Goal: Complete application form

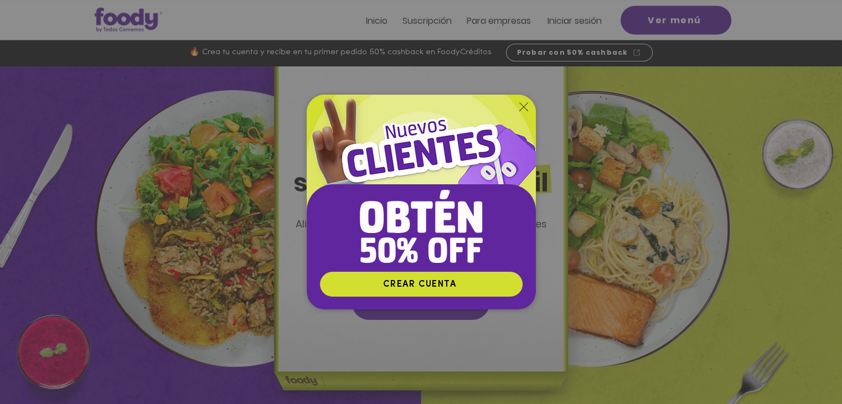
click at [525, 104] on icon "Volver al sitio" at bounding box center [523, 106] width 9 height 9
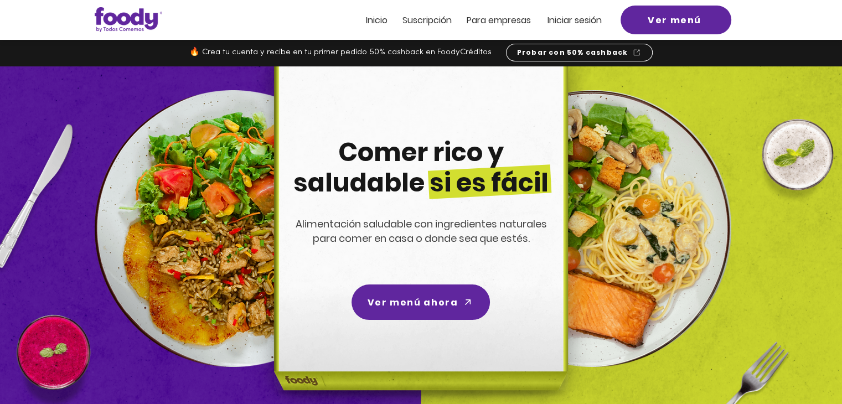
click at [491, 23] on span "ra empresas" at bounding box center [504, 20] width 54 height 13
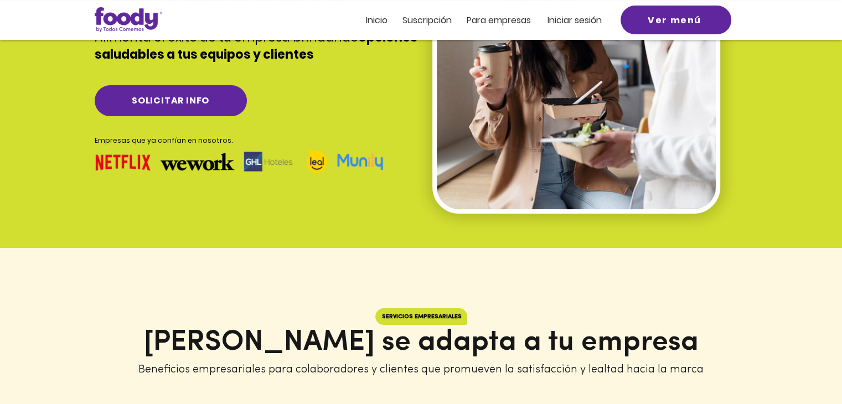
scroll to position [166, 0]
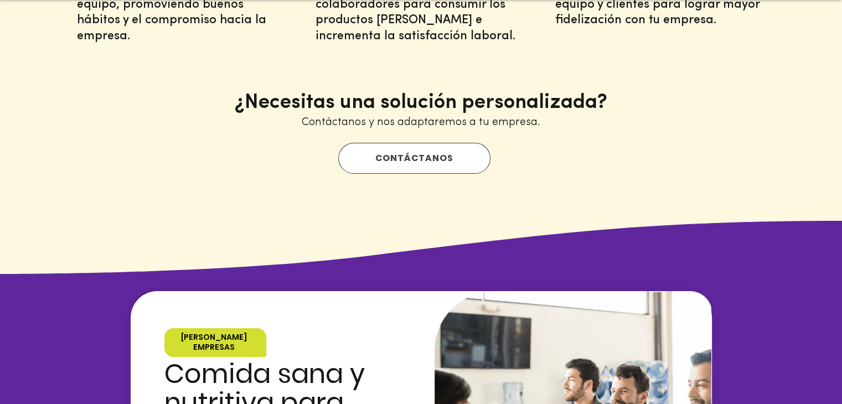
click at [427, 158] on span "CONTÁCTANOS" at bounding box center [414, 158] width 78 height 14
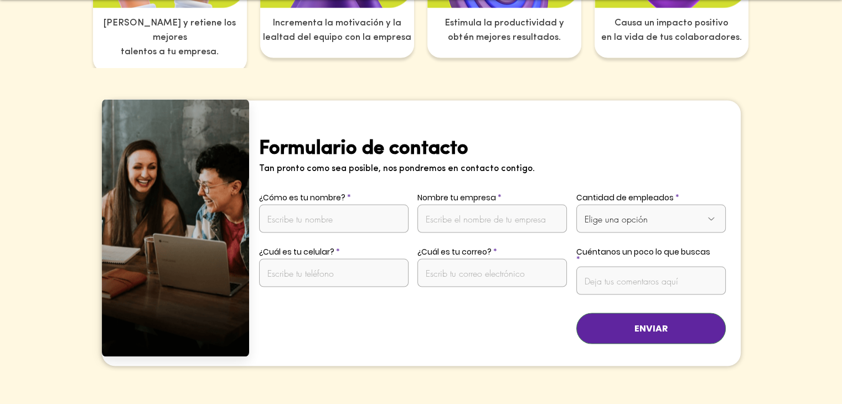
scroll to position [2125, 0]
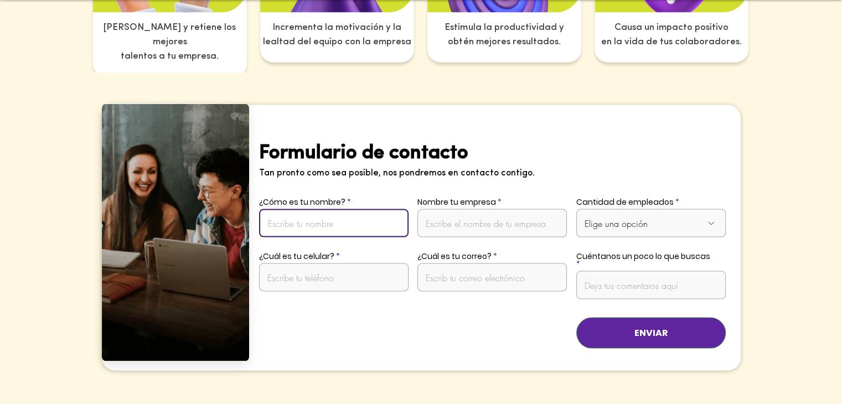
click at [348, 215] on input "¿Cómo es tu nombre?" at bounding box center [334, 223] width 150 height 28
click at [306, 209] on input "[PERSON_NAME]" at bounding box center [334, 223] width 150 height 28
type input "[PERSON_NAME]"
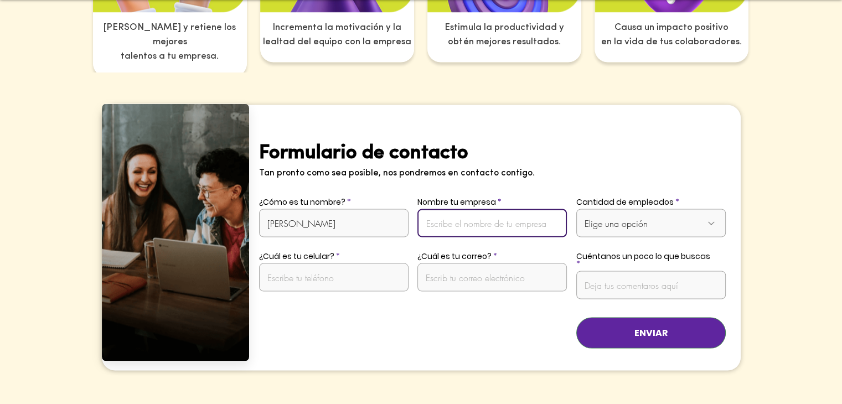
click at [502, 209] on input "Nombre tu empresa" at bounding box center [493, 223] width 150 height 28
type input "[PERSON_NAME] SAS"
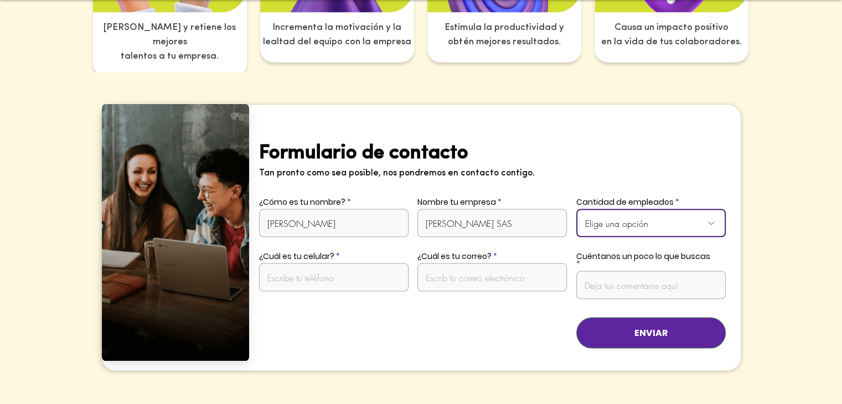
click at [697, 218] on select "Elige una opción De 1 a 10 empleados De 11 a 20 empleados De 21 a 50 empleados …" at bounding box center [651, 223] width 150 height 28
select select "Más de 50 empleados"
click at [576, 209] on select "Elige una opción De 1 a 10 empleados De 11 a 20 empleados De 21 a 50 empleados …" at bounding box center [651, 223] width 150 height 28
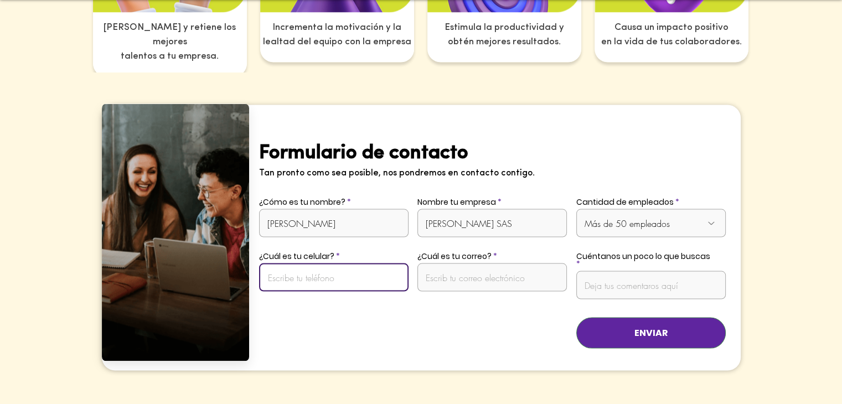
click at [303, 264] on input "¿Cuál es tu celular?" at bounding box center [334, 278] width 150 height 28
type input "3112205884"
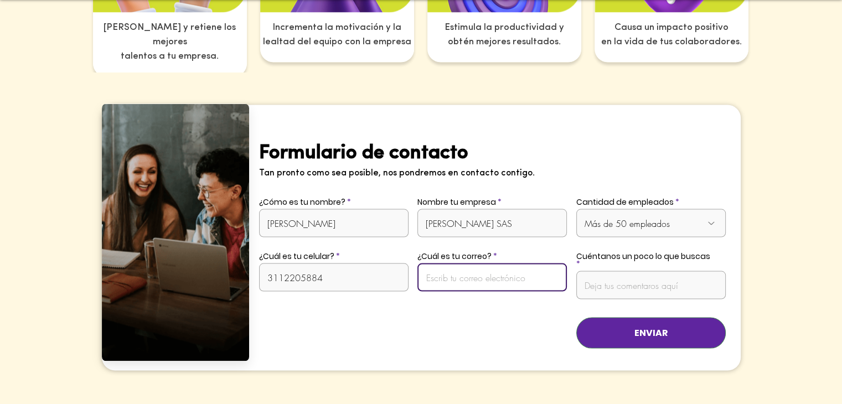
click at [439, 264] on input "¿Cuál es tu correo?" at bounding box center [493, 278] width 150 height 28
type input "[EMAIL_ADDRESS][PERSON_NAME][DOMAIN_NAME]"
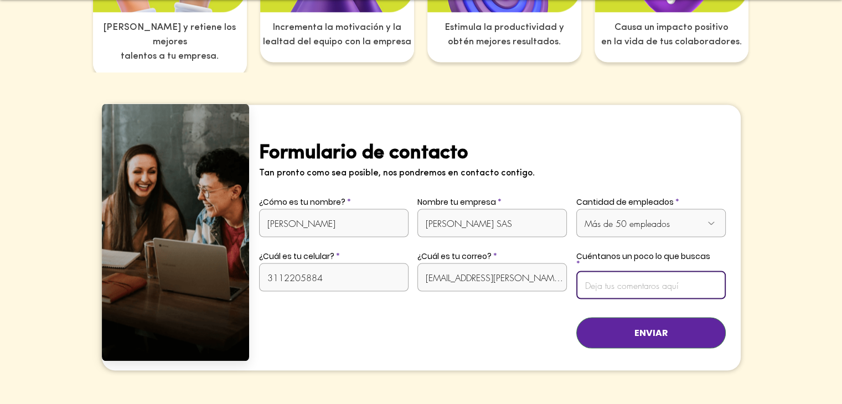
click at [628, 271] on input "Cuéntanos un poco lo que buscas" at bounding box center [651, 285] width 150 height 28
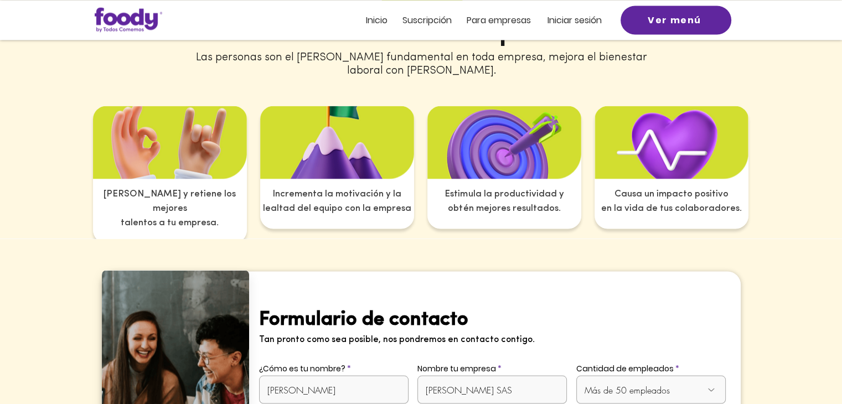
scroll to position [2180, 0]
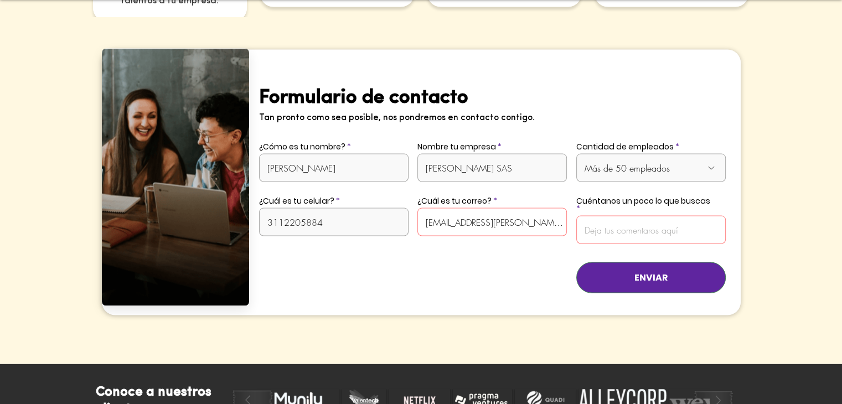
click at [602, 197] on label "Cuéntanos un poco lo que buscas" at bounding box center [651, 205] width 150 height 16
click at [602, 216] on input "Cuéntanos un poco lo que buscas" at bounding box center [651, 230] width 150 height 28
paste input "Lore ipsumd si Ametc, Ad elitse do Eiusmod Temporin, utlaboree doloremag al Eni…"
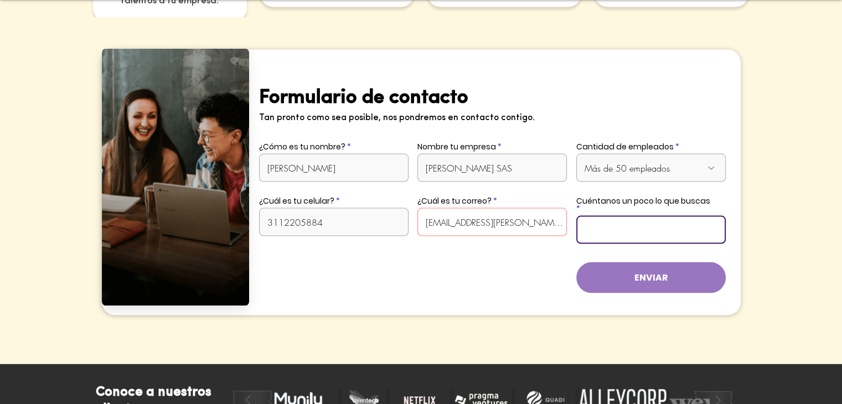
type input "Lore ipsumd si Ametc, Ad elitse do Eiusmod Temporin, utlaboree doloremag al Eni…"
click at [670, 262] on button "ENVIAR" at bounding box center [651, 277] width 150 height 31
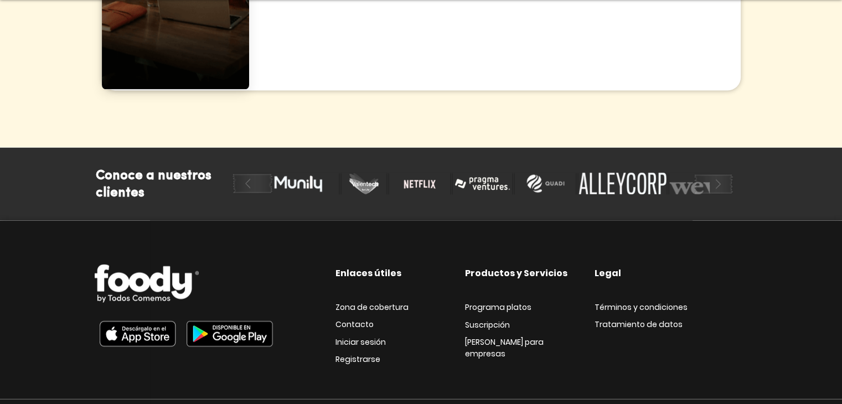
scroll to position [2409, 0]
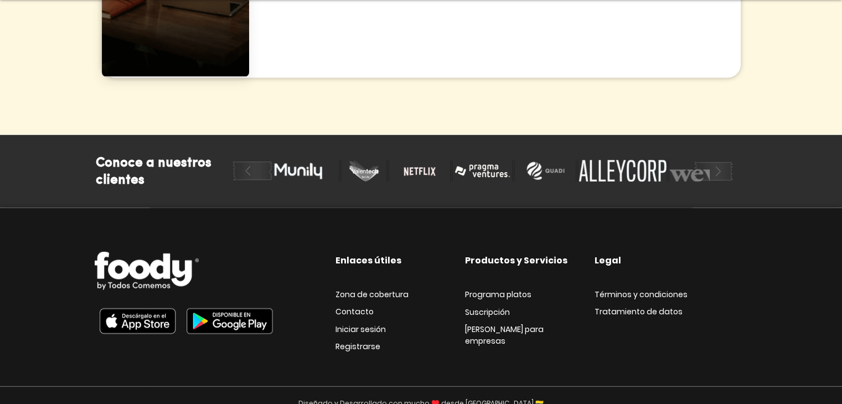
click at [351, 306] on span "Contacto" at bounding box center [355, 311] width 38 height 11
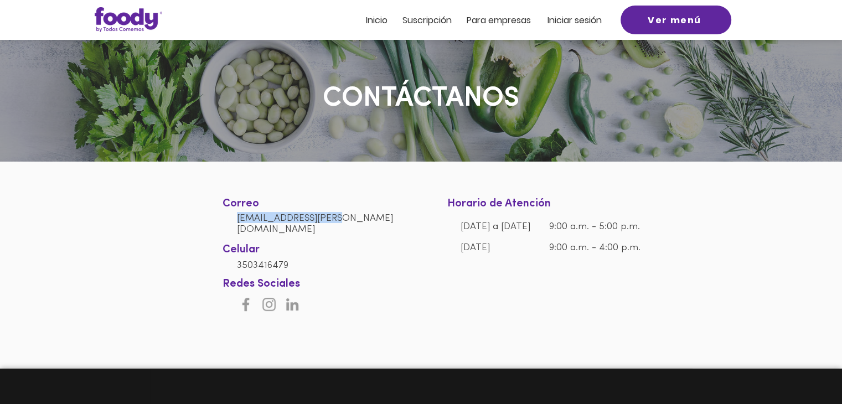
drag, startPoint x: 353, startPoint y: 222, endPoint x: 236, endPoint y: 225, distance: 116.9
click at [237, 224] on h6 "[EMAIL_ADDRESS][PERSON_NAME][DOMAIN_NAME]" at bounding box center [321, 223] width 168 height 22
copy link "[EMAIL_ADDRESS][PERSON_NAME][DOMAIN_NAME]"
